Goal: Navigation & Orientation: Find specific page/section

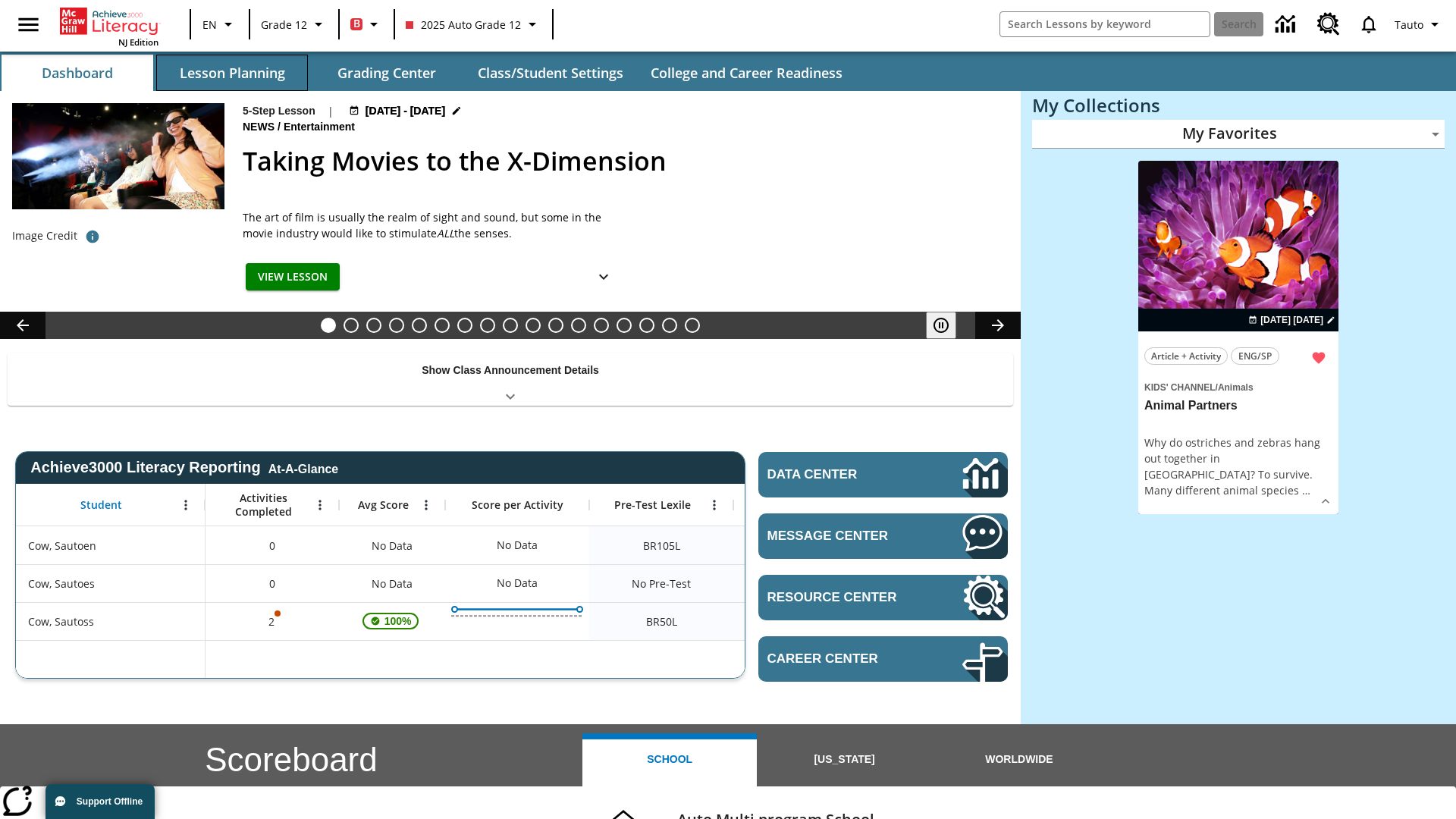
click at [232, 73] on button "Lesson Planning" at bounding box center [233, 73] width 152 height 37
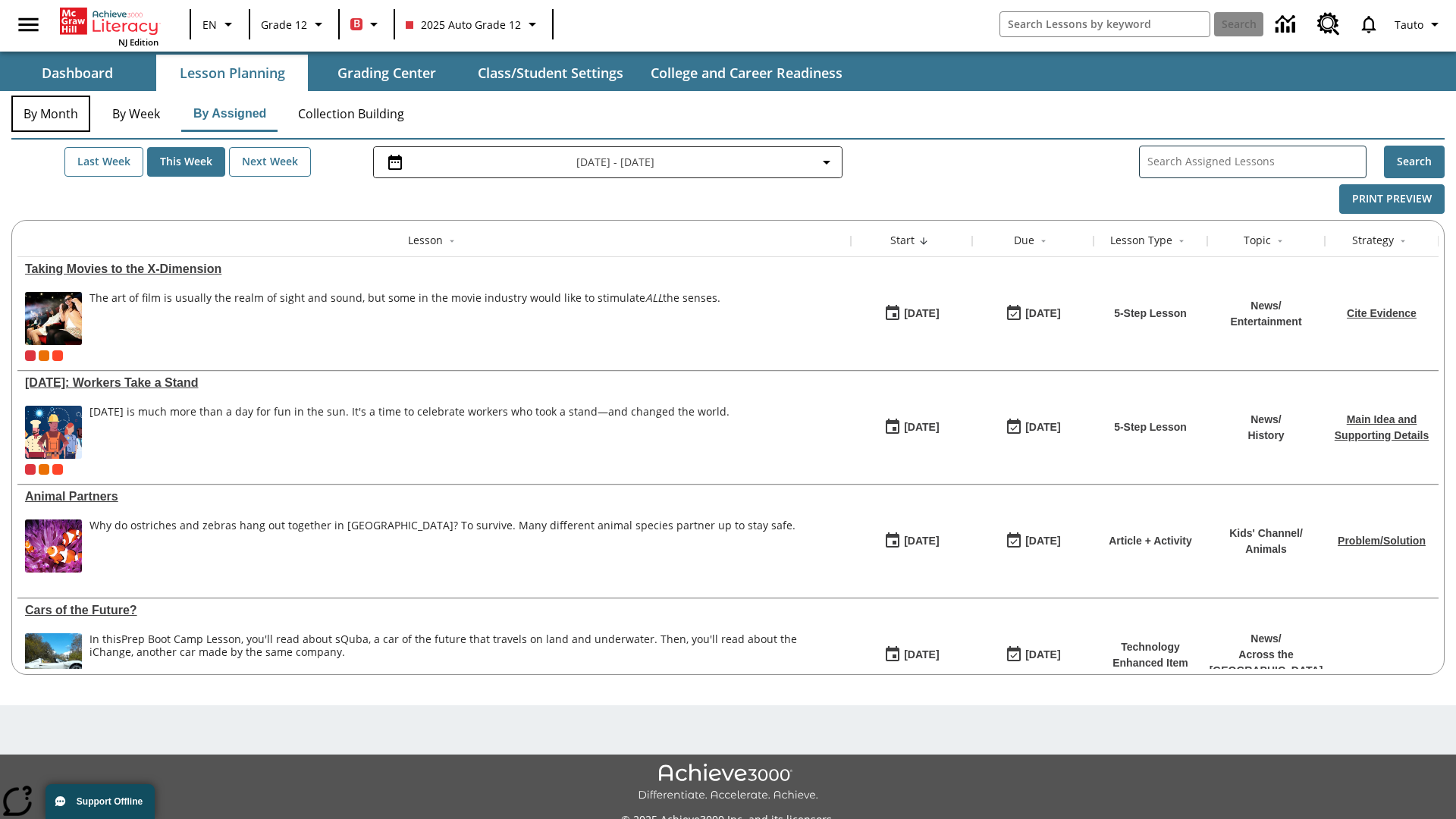
click at [51, 113] on button "By Month" at bounding box center [51, 113] width 79 height 37
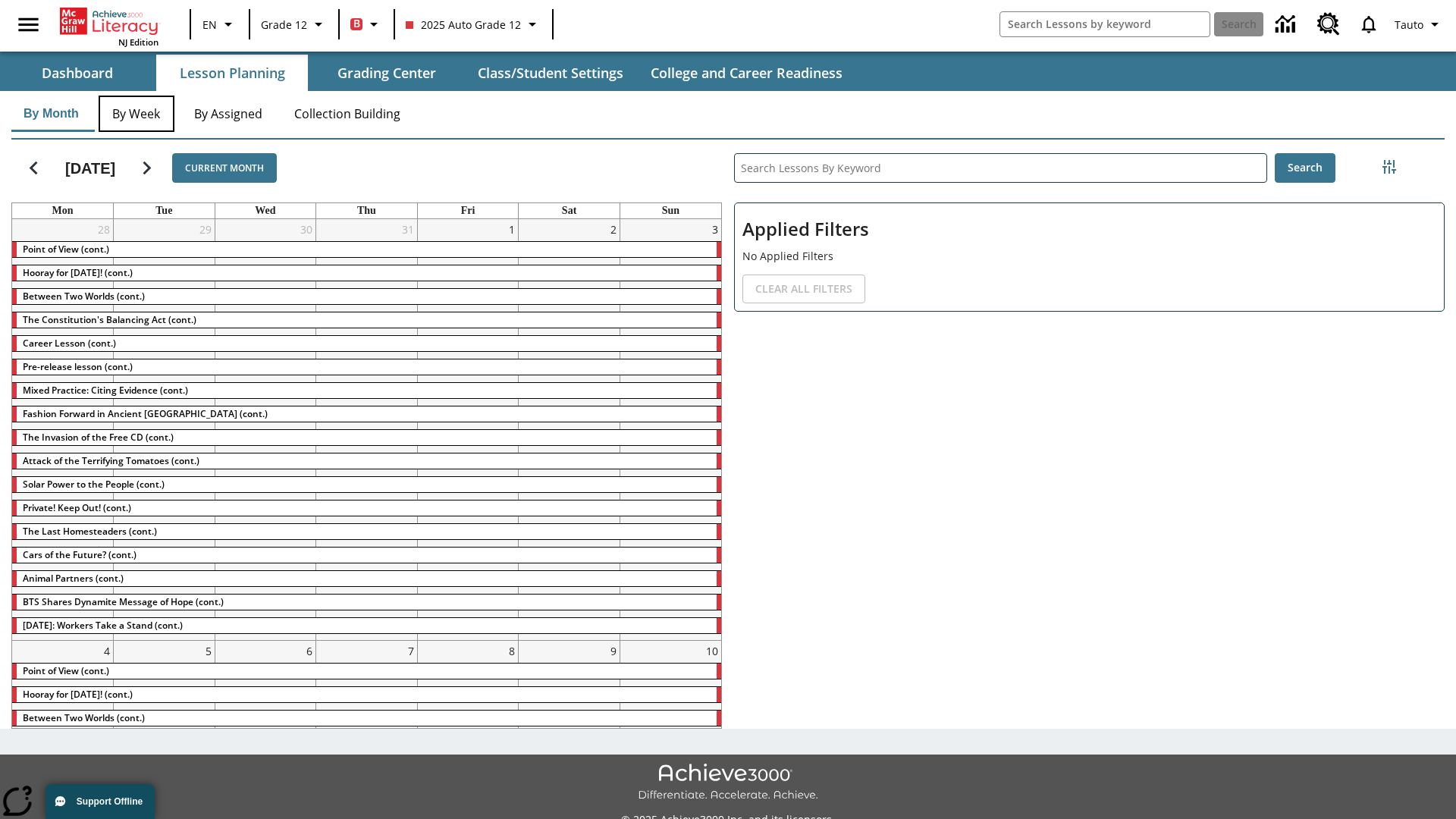
click at [140, 113] on button "By Week" at bounding box center [136, 113] width 76 height 37
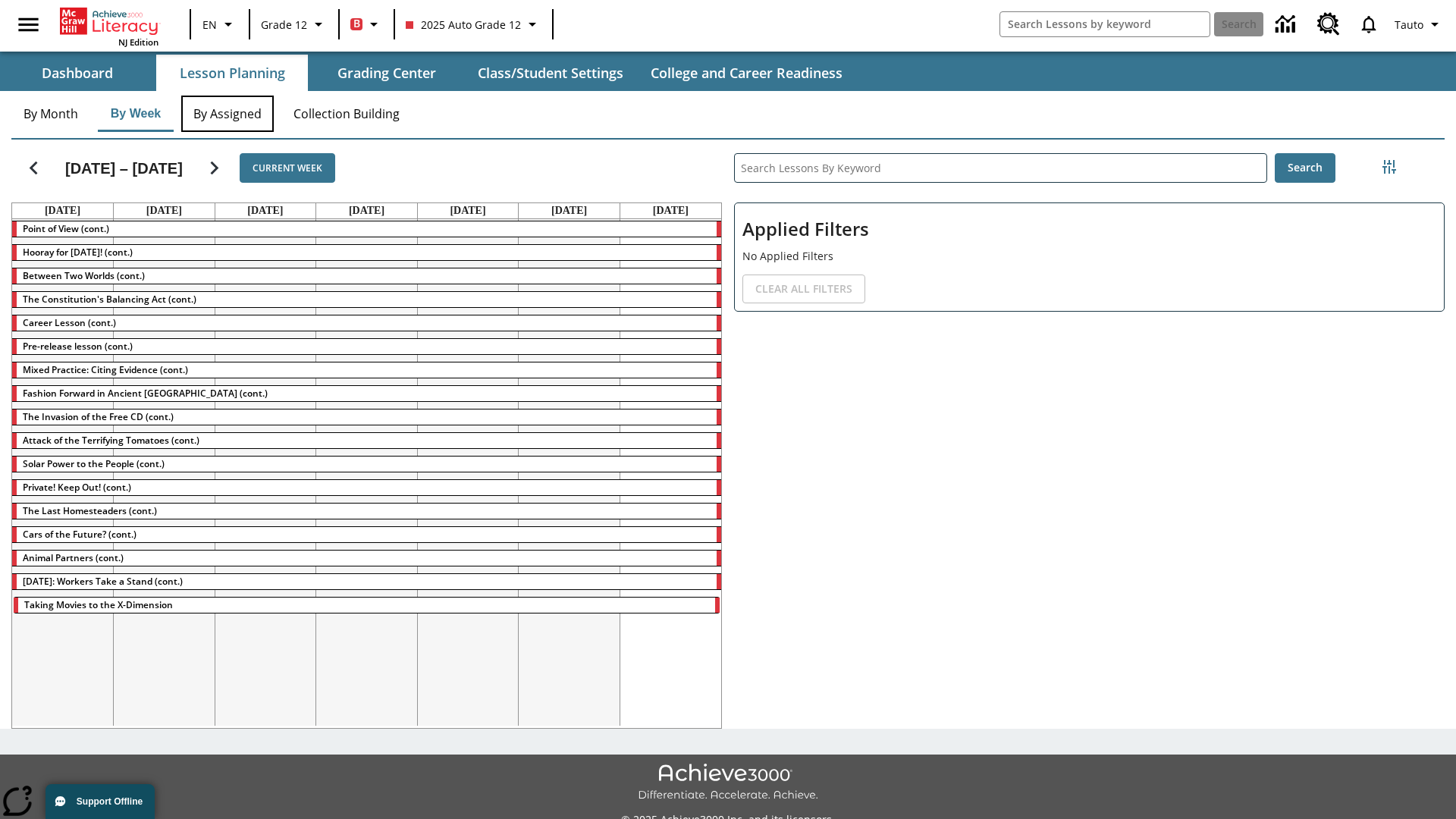
click at [228, 113] on button "By Assigned" at bounding box center [228, 113] width 92 height 37
